Goal: Information Seeking & Learning: Learn about a topic

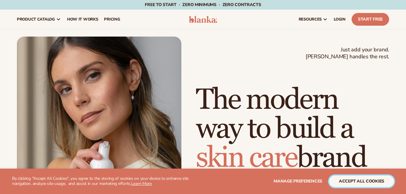
click at [346, 180] on button "accept all cookies" at bounding box center [361, 181] width 65 height 11
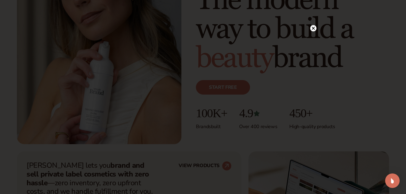
scroll to position [139, 0]
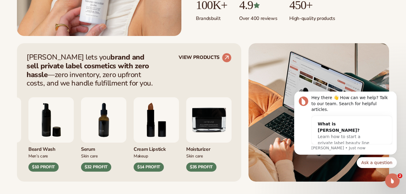
scroll to position [256, 0]
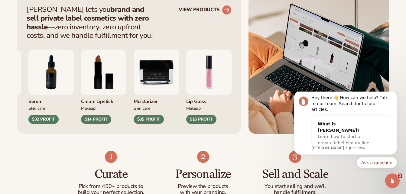
click at [227, 9] on circle at bounding box center [226, 9] width 13 height 13
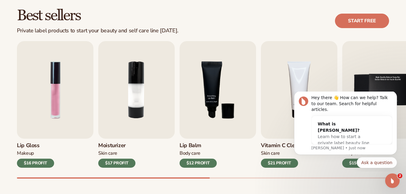
scroll to position [174, 0]
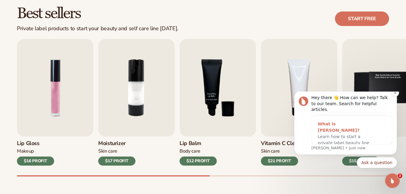
click at [337, 134] on span "Learn how to start a private label beauty line with [PERSON_NAME]" at bounding box center [344, 143] width 52 height 18
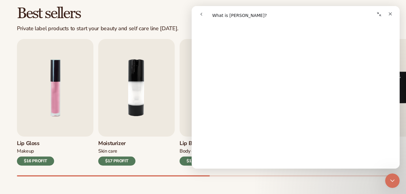
scroll to position [147, 0]
drag, startPoint x: 397, startPoint y: 73, endPoint x: 593, endPoint y: 104, distance: 198.3
click at [378, 13] on icon "Collapse window" at bounding box center [379, 14] width 4 height 4
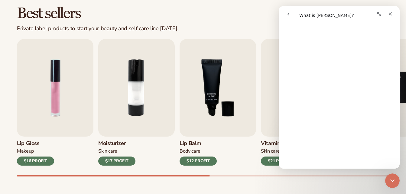
click at [378, 13] on icon "Expand window" at bounding box center [379, 14] width 4 height 4
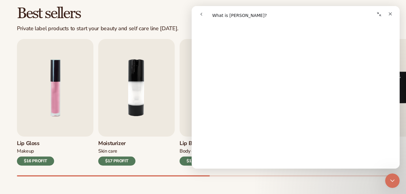
click at [378, 13] on icon "Collapse window" at bounding box center [379, 14] width 4 height 4
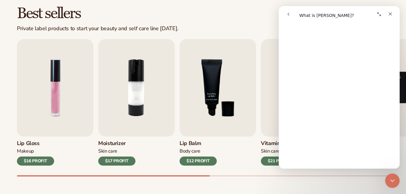
scroll to position [145, 0]
click at [395, 14] on div "Close" at bounding box center [390, 13] width 11 height 11
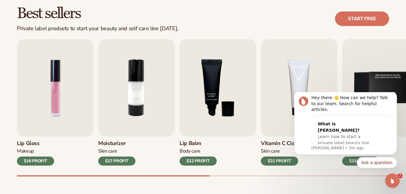
scroll to position [0, 0]
click at [394, 95] on icon "Dismiss notification" at bounding box center [395, 92] width 3 height 3
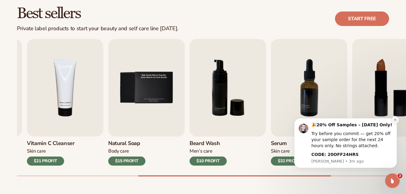
click at [394, 120] on icon "Dismiss notification" at bounding box center [395, 119] width 3 height 3
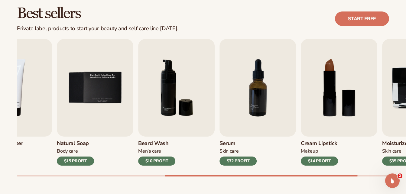
drag, startPoint x: 371, startPoint y: 175, endPoint x: 348, endPoint y: 182, distance: 23.8
click at [348, 182] on div "Best sellers Private label products to start your beauty and self care line tod…" at bounding box center [203, 97] width 406 height 217
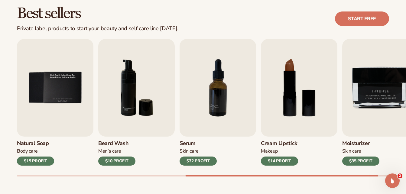
click at [185, 144] on h3 "Serum" at bounding box center [198, 143] width 37 height 7
click at [205, 114] on img "7 / 9" at bounding box center [218, 88] width 76 height 98
click at [221, 101] on img "7 / 9" at bounding box center [218, 88] width 76 height 98
click at [222, 102] on img "7 / 9" at bounding box center [218, 88] width 76 height 98
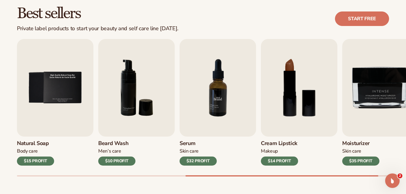
click at [207, 125] on img "7 / 9" at bounding box center [218, 88] width 76 height 98
click at [213, 105] on img "7 / 9" at bounding box center [218, 88] width 76 height 98
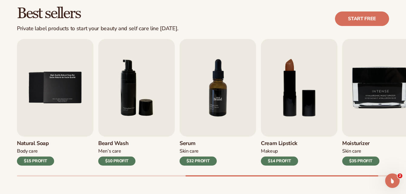
click at [213, 105] on img "7 / 9" at bounding box center [218, 88] width 76 height 98
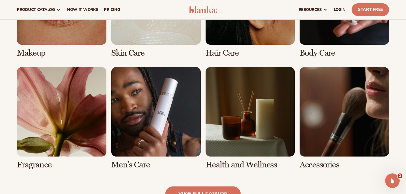
scroll to position [480, 0]
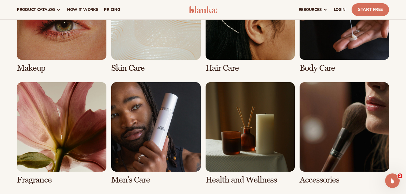
click at [168, 145] on link "6 / 8" at bounding box center [155, 133] width 89 height 102
click at [136, 179] on link "6 / 8" at bounding box center [155, 133] width 89 height 102
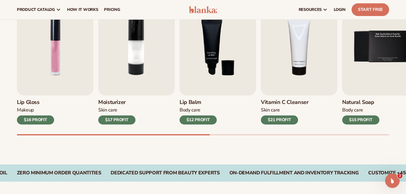
scroll to position [203, 0]
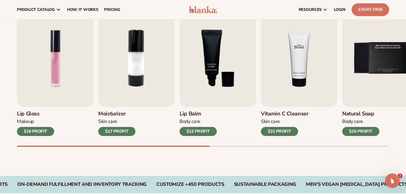
click at [277, 84] on img "4 / 9" at bounding box center [299, 58] width 76 height 98
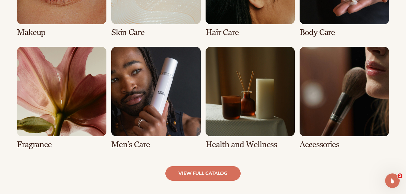
scroll to position [542, 0]
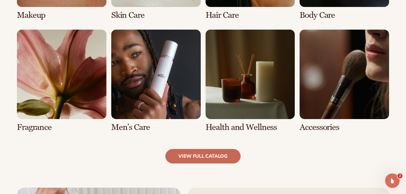
click at [209, 153] on link "view full catalog" at bounding box center [202, 156] width 75 height 15
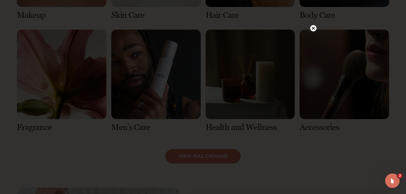
click at [312, 29] on icon at bounding box center [313, 28] width 3 height 3
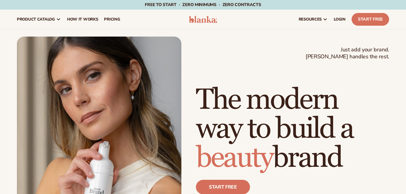
scroll to position [139, 0]
